Goal: Task Accomplishment & Management: Use online tool/utility

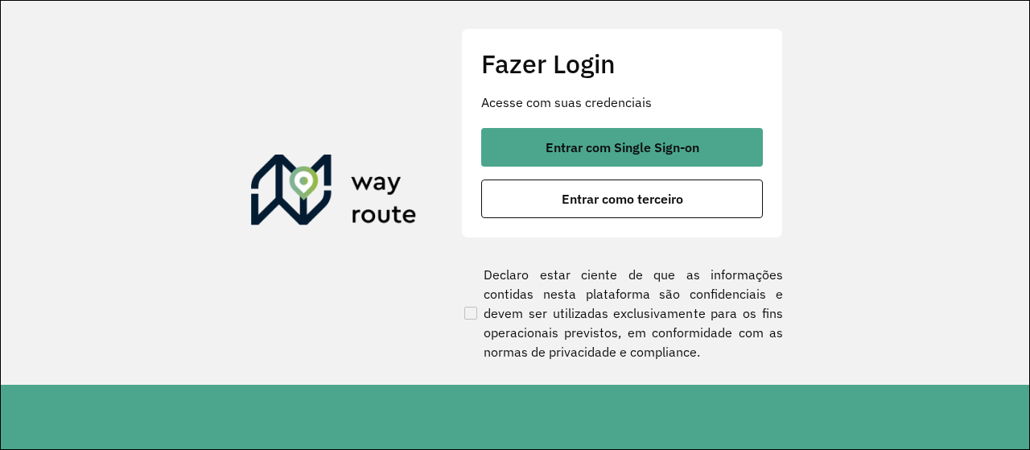
click at [384, 146] on section "Fazer Login Acesse com suas credenciais Entrar com Single Sign-on Entrar como t…" at bounding box center [515, 193] width 1029 height 384
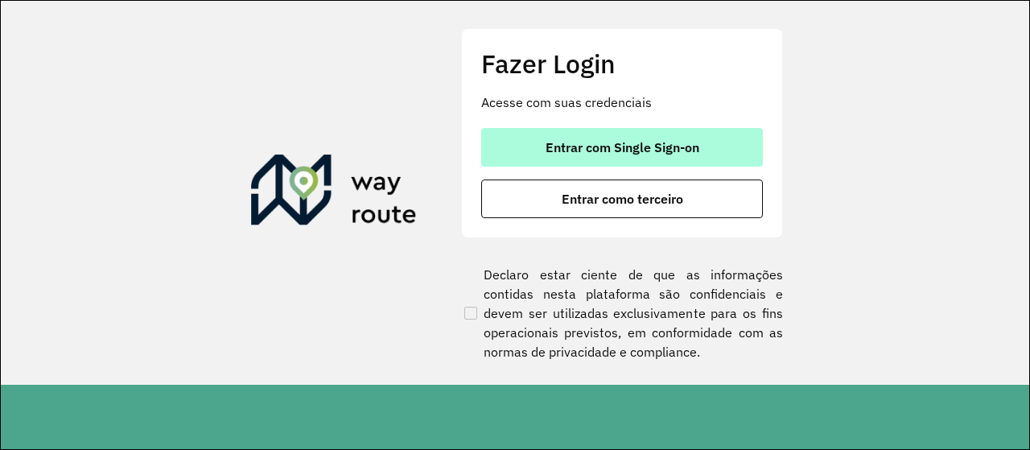
click at [626, 154] on span "Entrar com Single Sign-on" at bounding box center [623, 147] width 154 height 13
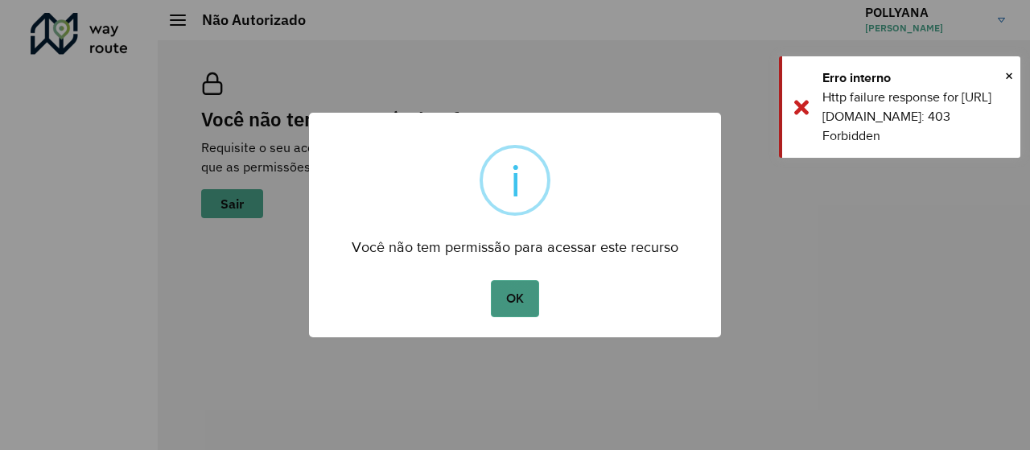
click at [513, 305] on button "OK" at bounding box center [514, 298] width 47 height 37
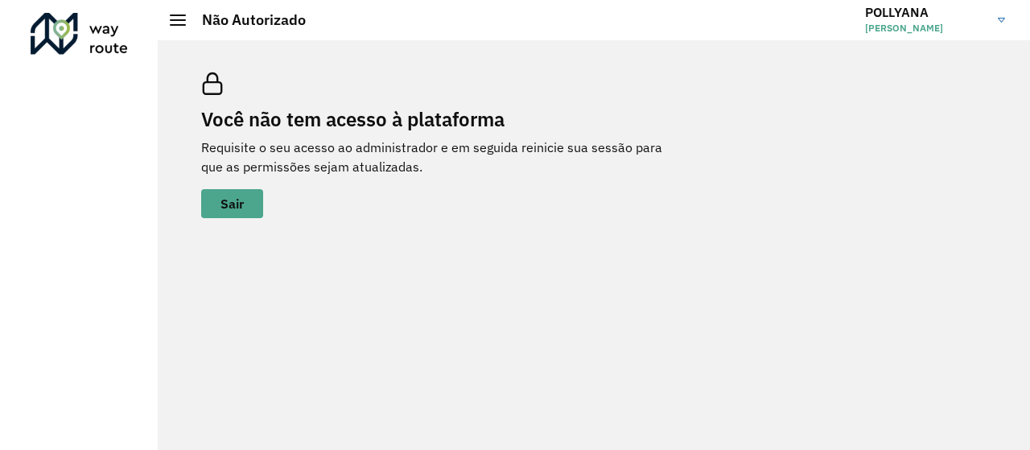
click at [868, 120] on div "Você não tem acesso à plataforma Requisite o seu acesso ao administrador e em s…" at bounding box center [594, 145] width 824 height 184
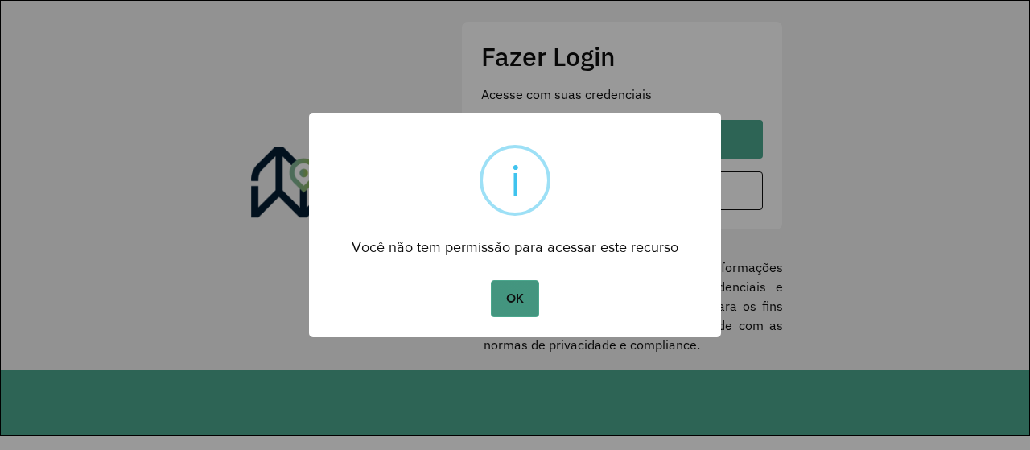
click at [527, 299] on button "OK" at bounding box center [514, 298] width 47 height 37
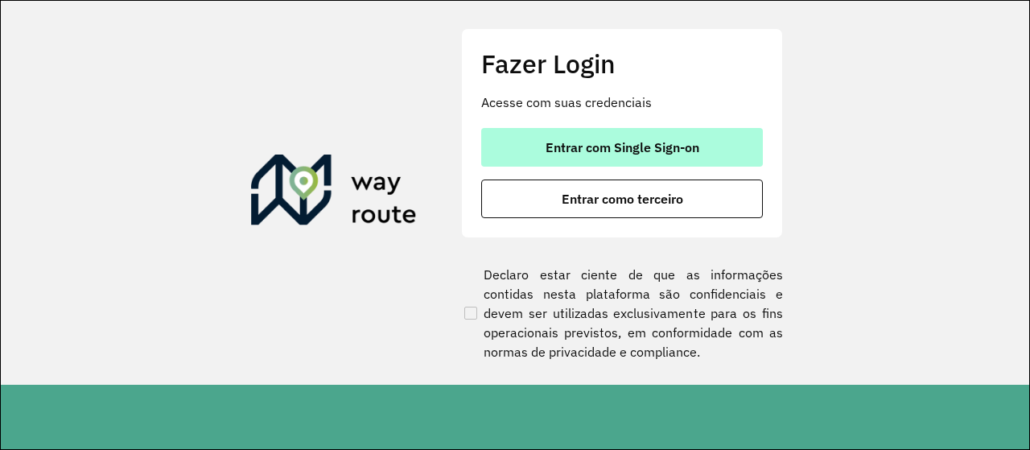
click at [644, 151] on span "Entrar com Single Sign-on" at bounding box center [623, 147] width 154 height 13
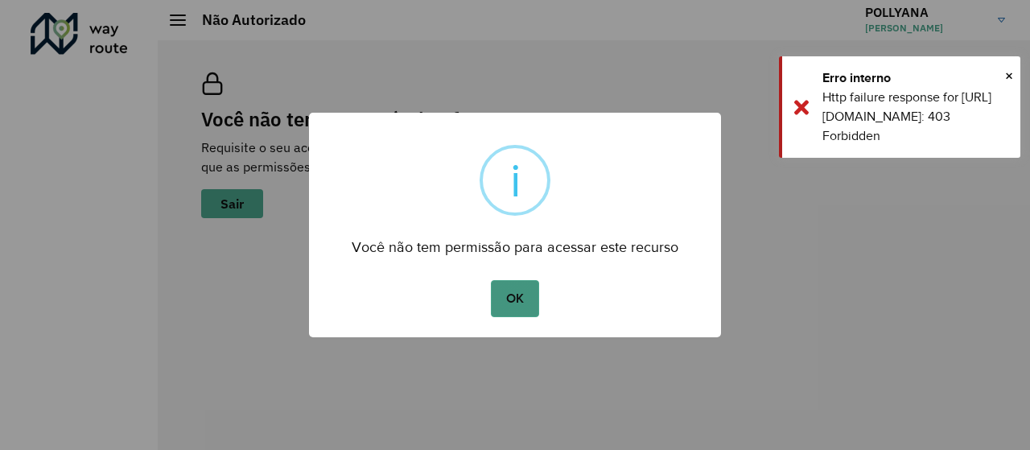
click at [526, 299] on button "OK" at bounding box center [514, 298] width 47 height 37
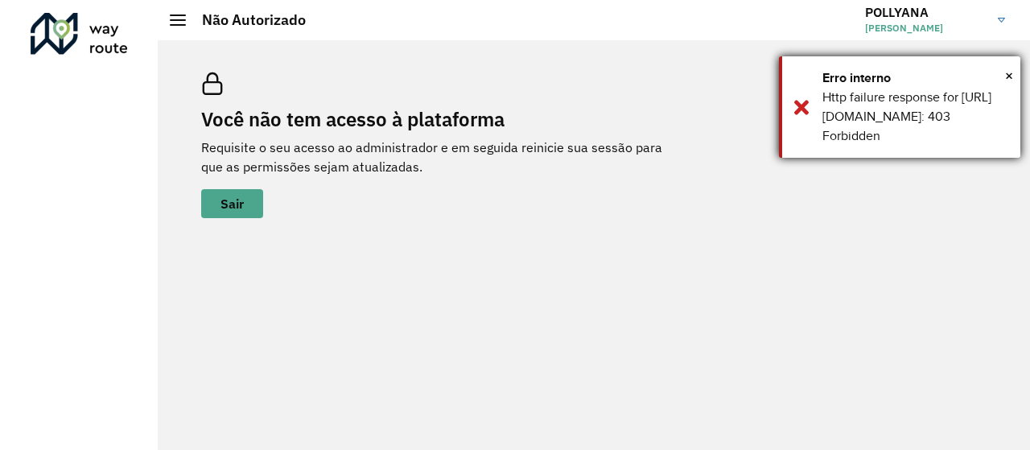
click at [1003, 72] on div "Erro interno" at bounding box center [916, 77] width 186 height 19
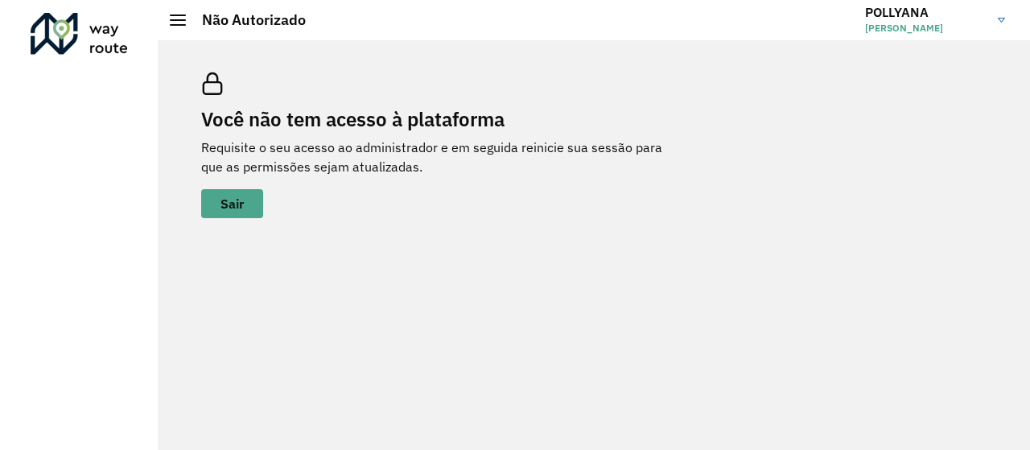
click at [758, 225] on div "Você não tem acesso à plataforma Requisite o seu acesso ao administrador e em s…" at bounding box center [594, 145] width 824 height 184
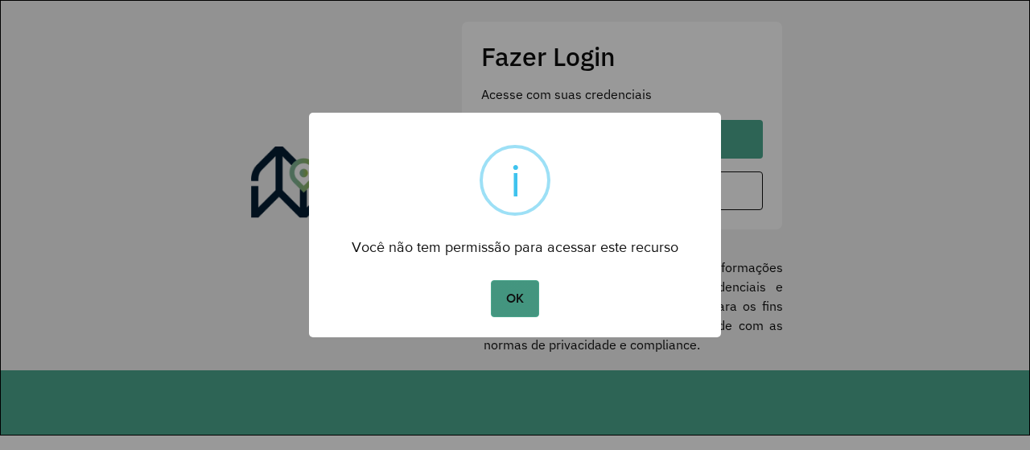
click at [512, 286] on button "OK" at bounding box center [514, 298] width 47 height 37
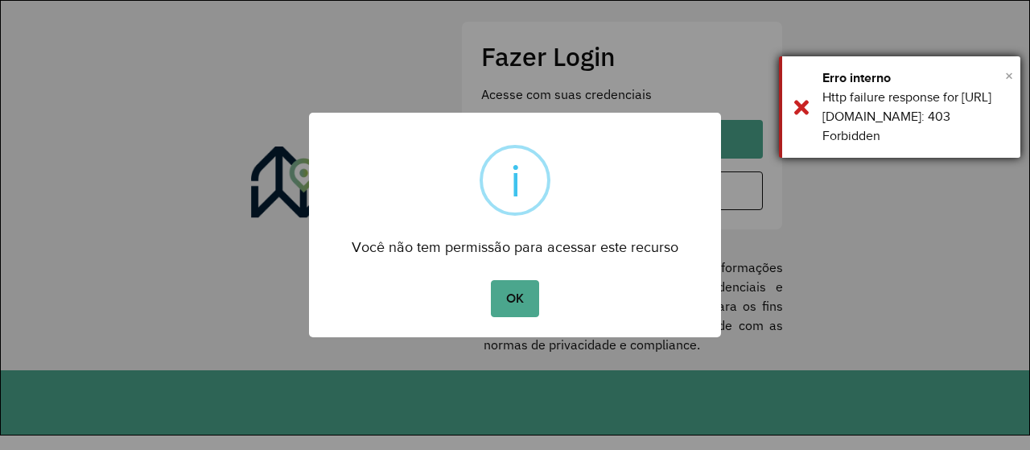
click at [1009, 75] on span "×" at bounding box center [1009, 76] width 8 height 24
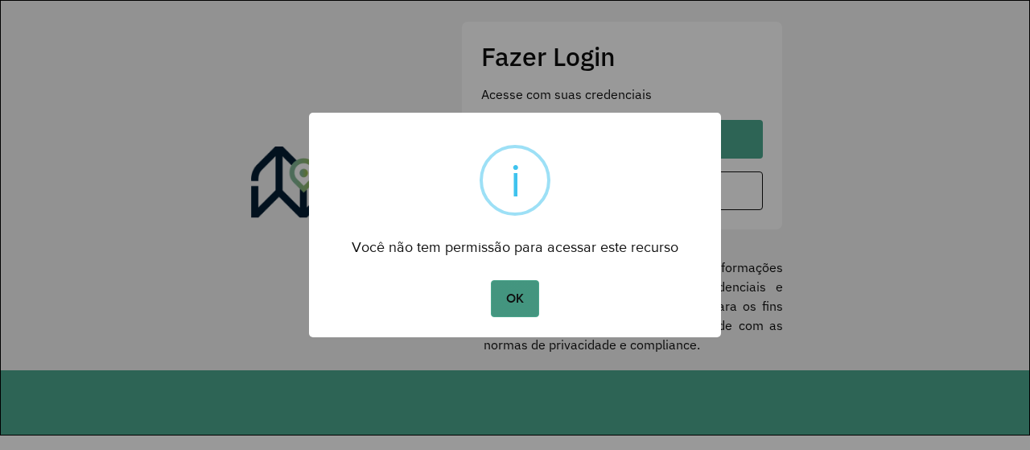
click at [520, 300] on button "OK" at bounding box center [514, 298] width 47 height 37
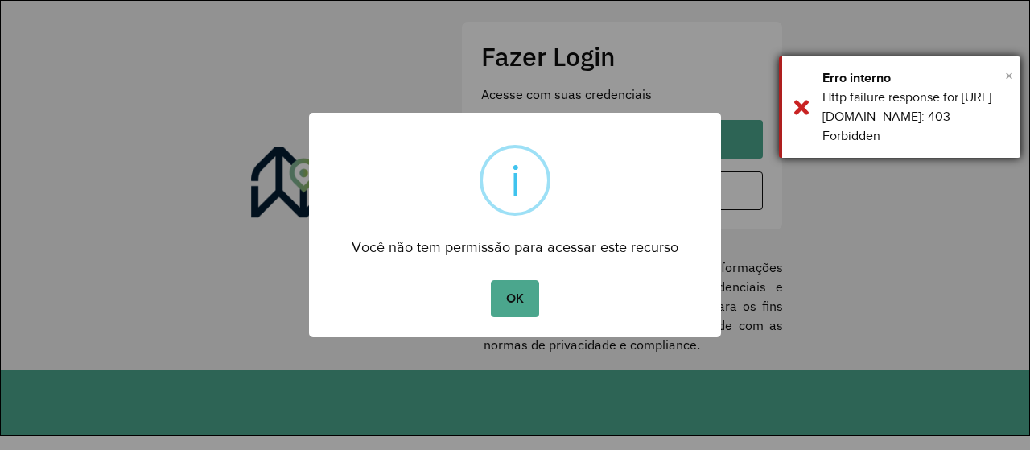
click at [1006, 80] on span "×" at bounding box center [1009, 76] width 8 height 24
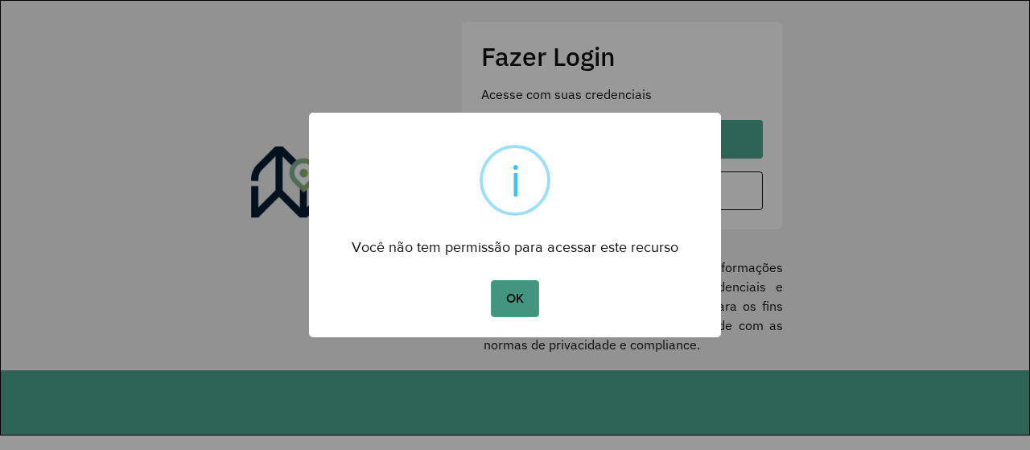
click at [514, 300] on button "OK" at bounding box center [514, 298] width 47 height 37
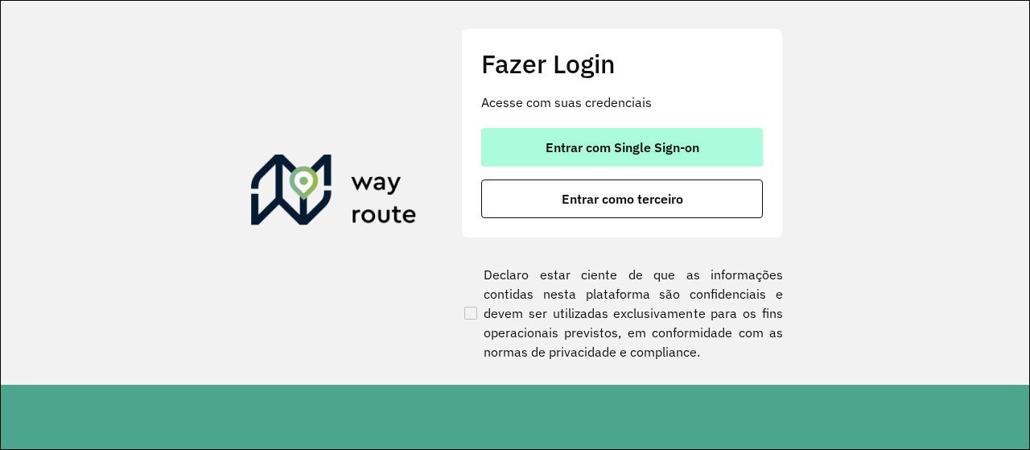
click at [633, 154] on span "Entrar com Single Sign-on" at bounding box center [623, 147] width 154 height 13
